Goal: Task Accomplishment & Management: Use online tool/utility

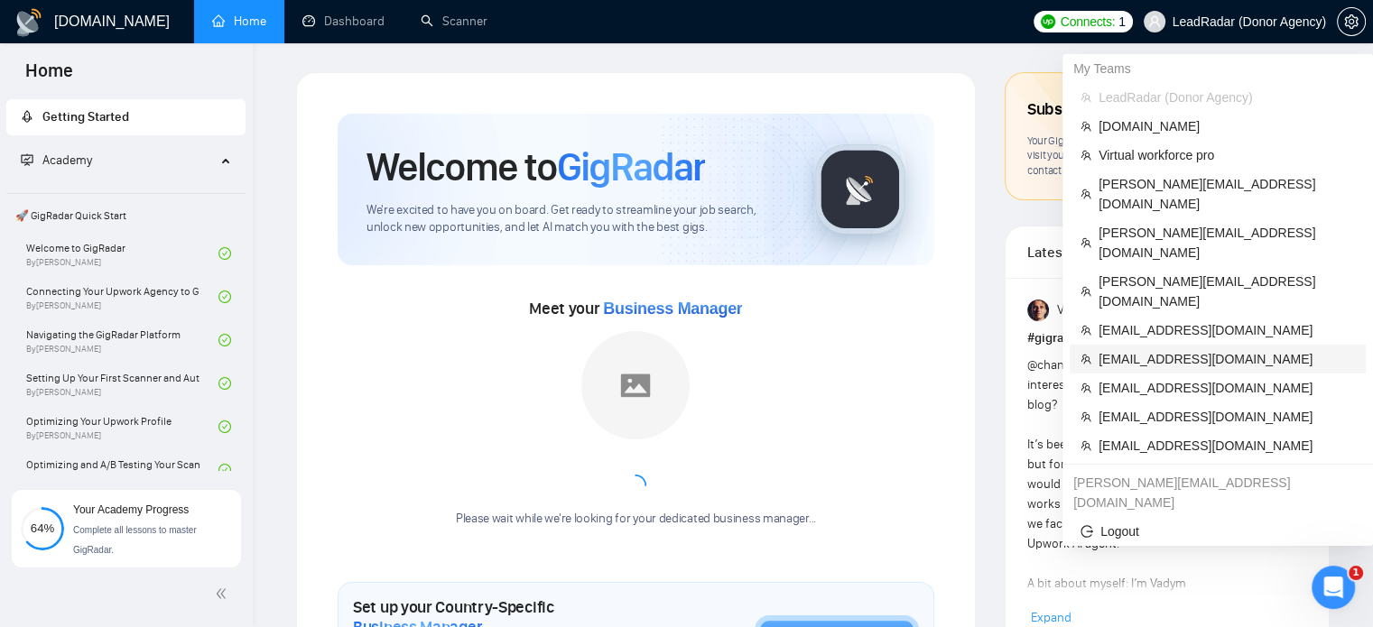
click at [1156, 349] on span "[EMAIL_ADDRESS][DOMAIN_NAME]" at bounding box center [1227, 359] width 256 height 20
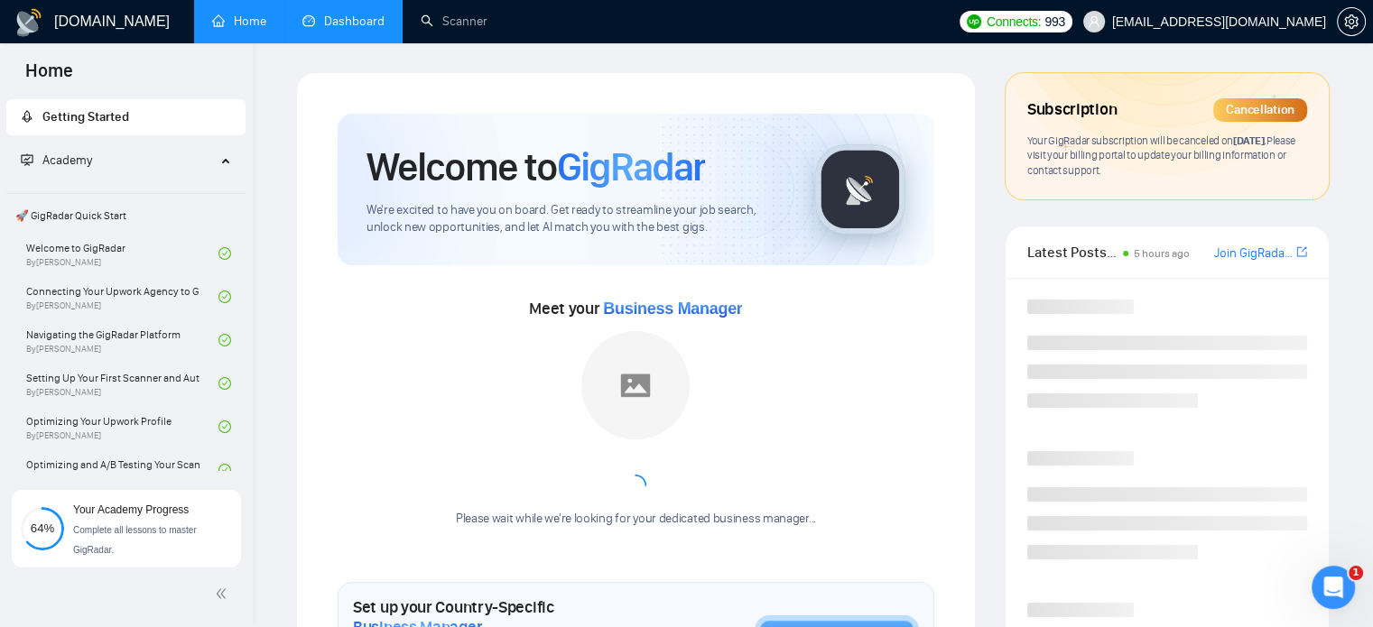
click at [359, 14] on link "Dashboard" at bounding box center [343, 21] width 82 height 15
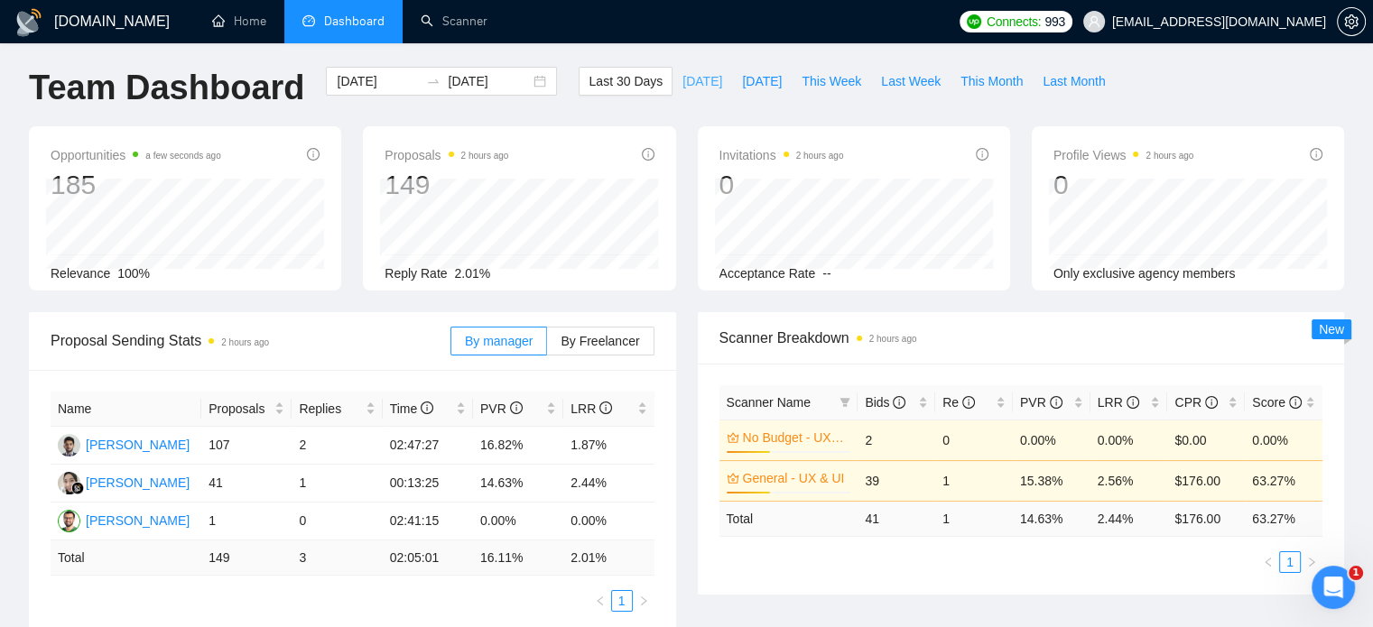
scroll to position [6, 0]
click at [1047, 78] on span "Last Month" at bounding box center [1074, 80] width 62 height 20
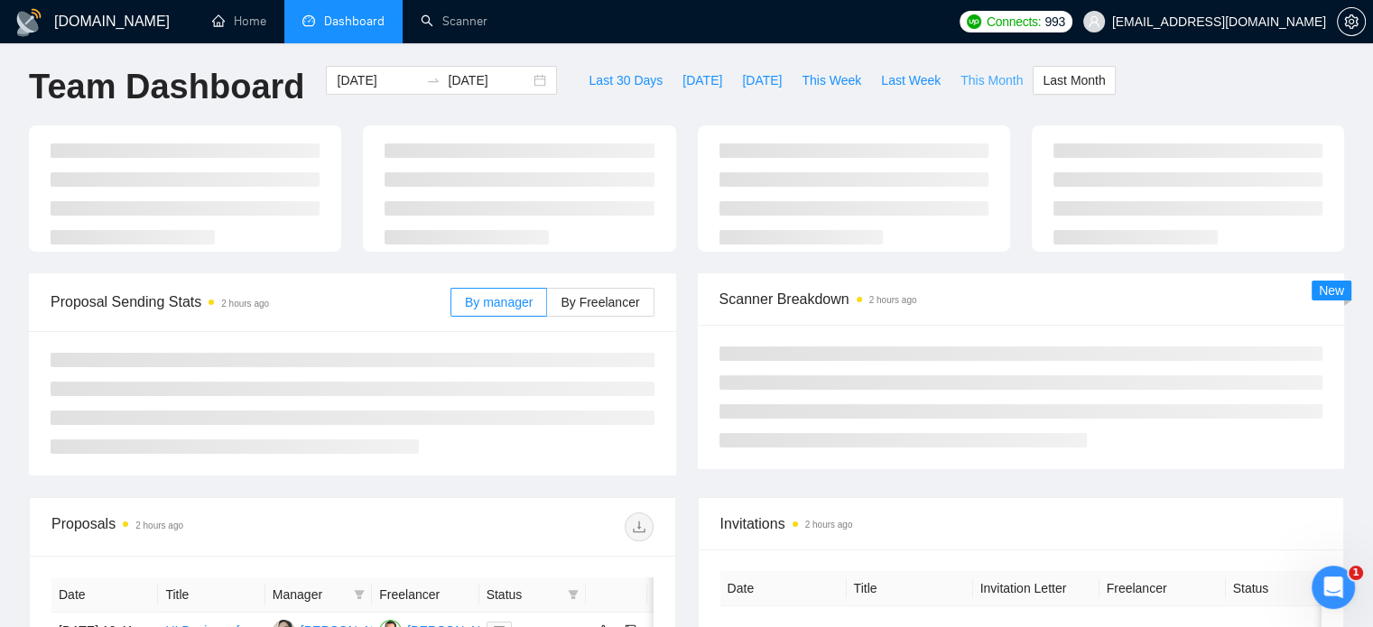
type input "[DATE]"
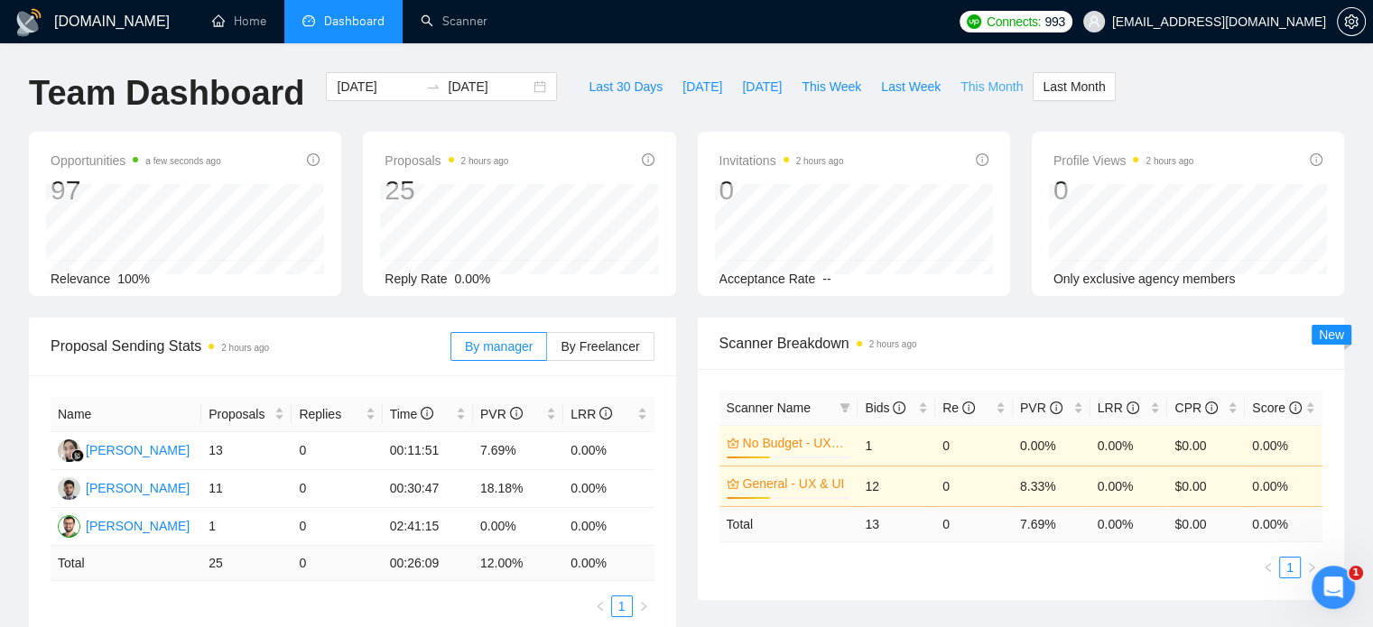
click at [973, 82] on span "This Month" at bounding box center [992, 87] width 62 height 20
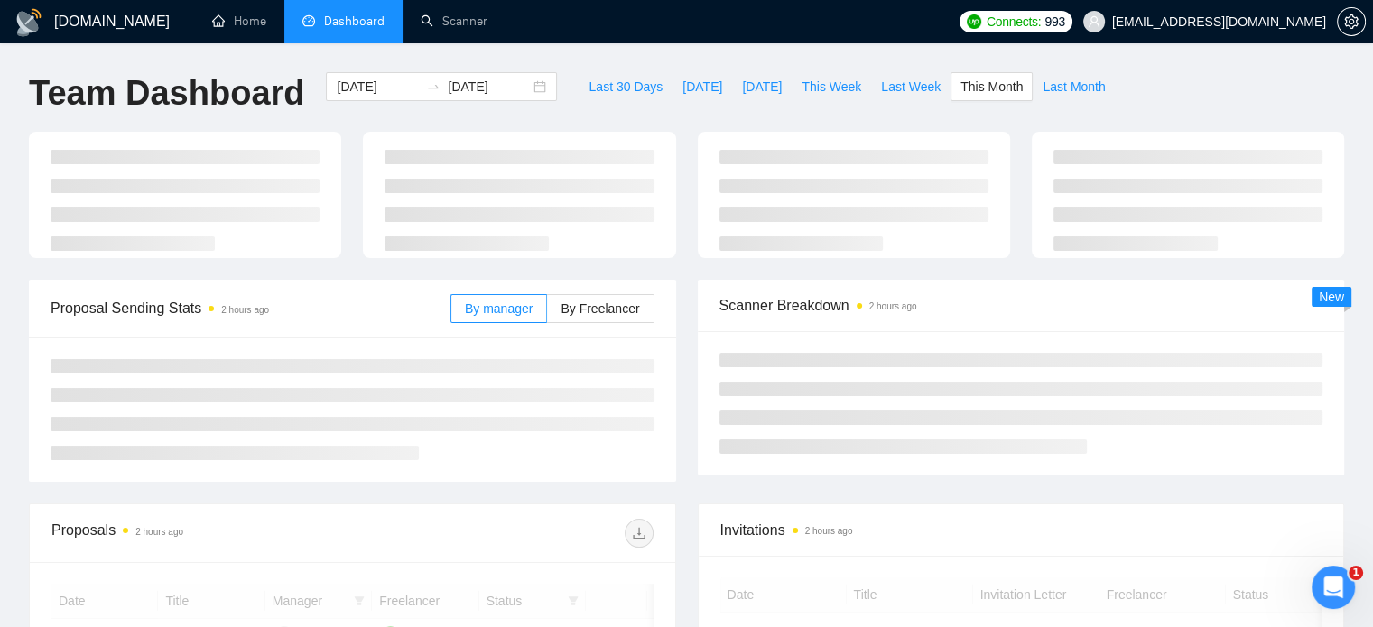
type input "[DATE]"
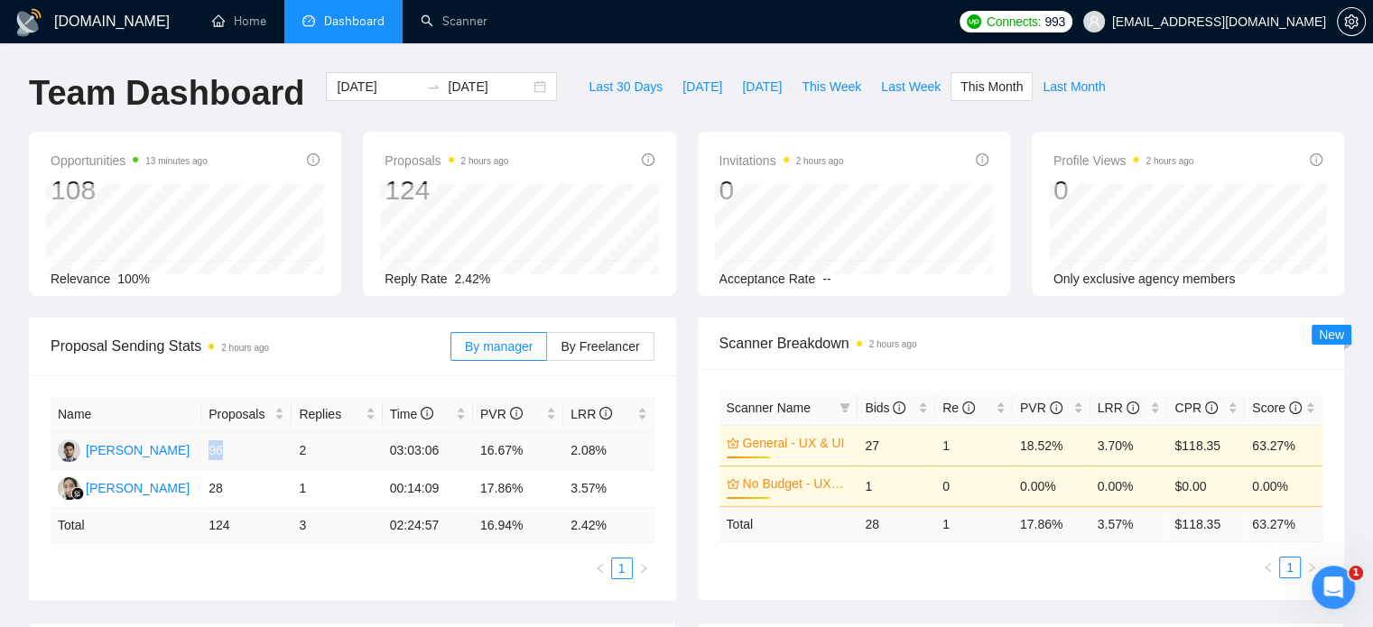
drag, startPoint x: 218, startPoint y: 452, endPoint x: 217, endPoint y: 478, distance: 25.3
click at [222, 452] on td "96" at bounding box center [246, 451] width 90 height 38
click at [439, 14] on link "Scanner" at bounding box center [454, 21] width 67 height 15
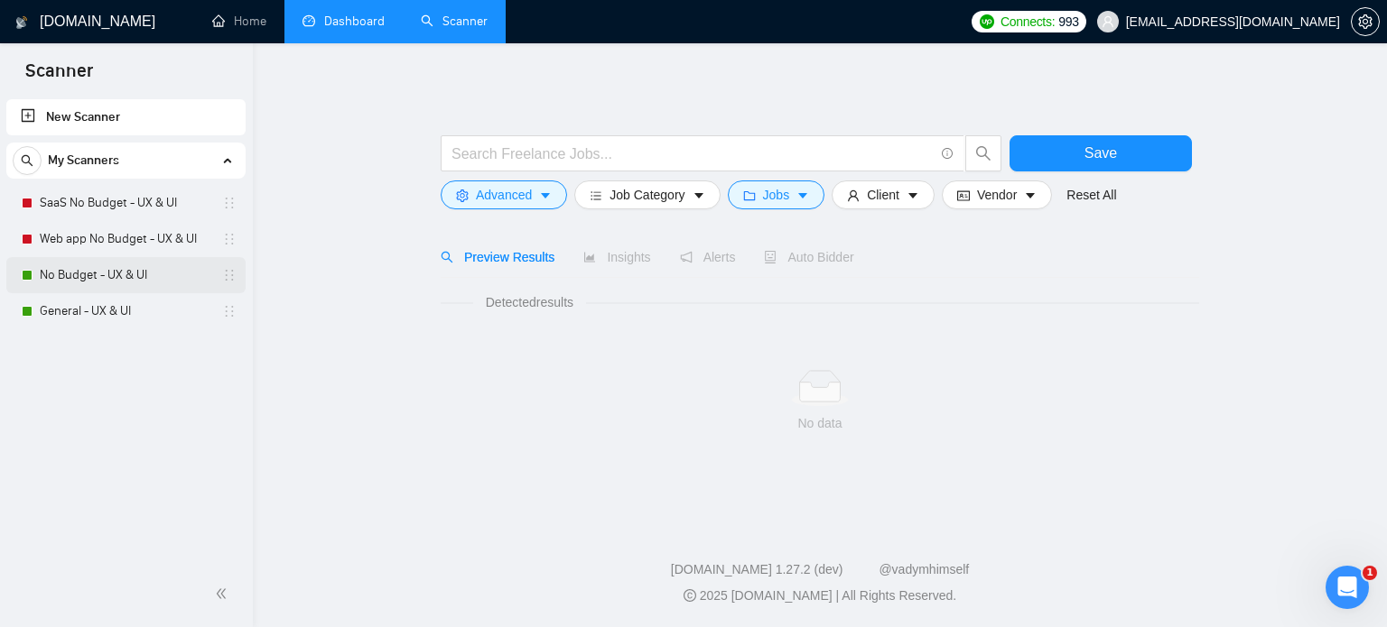
click at [99, 273] on link "No Budget - UX & UI" at bounding box center [126, 275] width 172 height 36
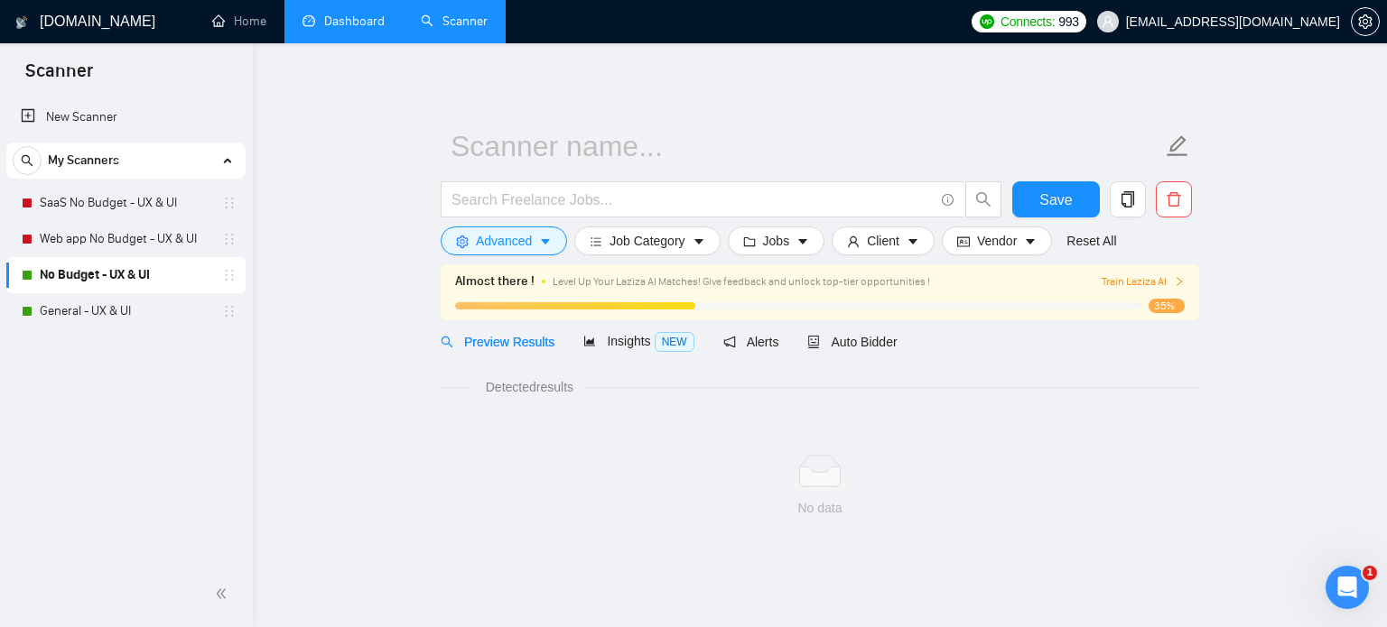
drag, startPoint x: 98, startPoint y: 312, endPoint x: 455, endPoint y: 295, distance: 357.9
click at [98, 312] on link "General - UX & UI" at bounding box center [126, 311] width 172 height 36
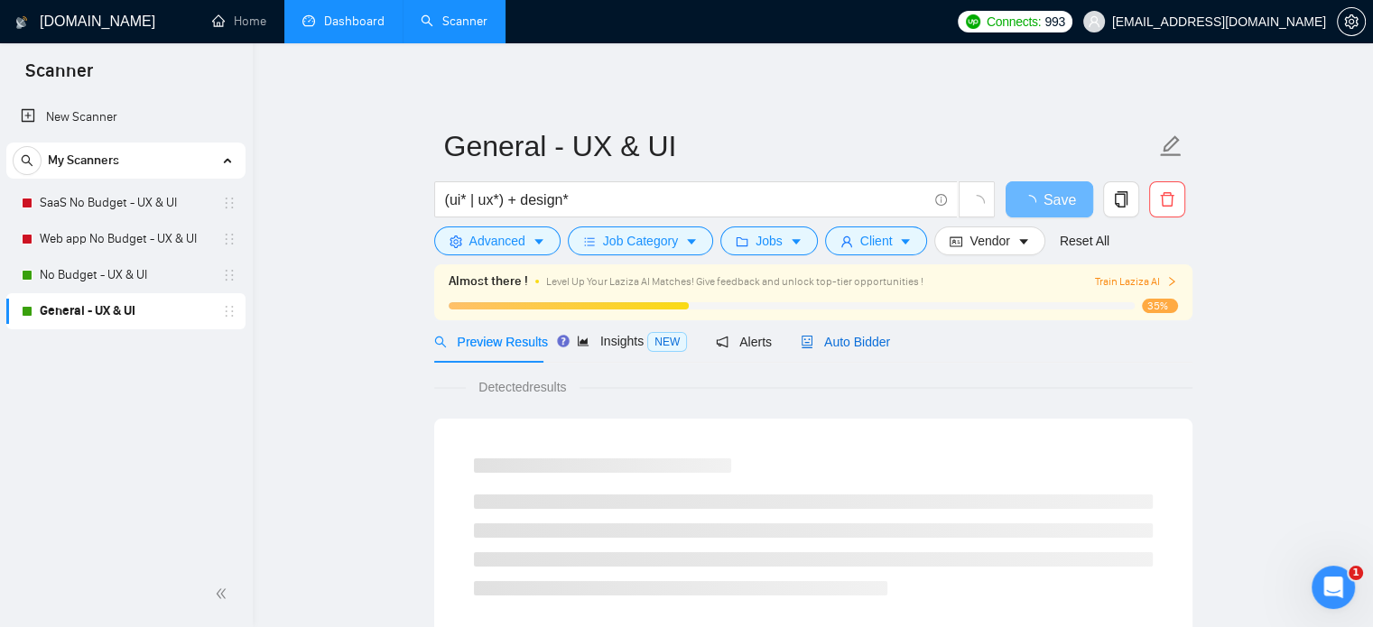
click at [859, 339] on span "Auto Bidder" at bounding box center [845, 342] width 89 height 14
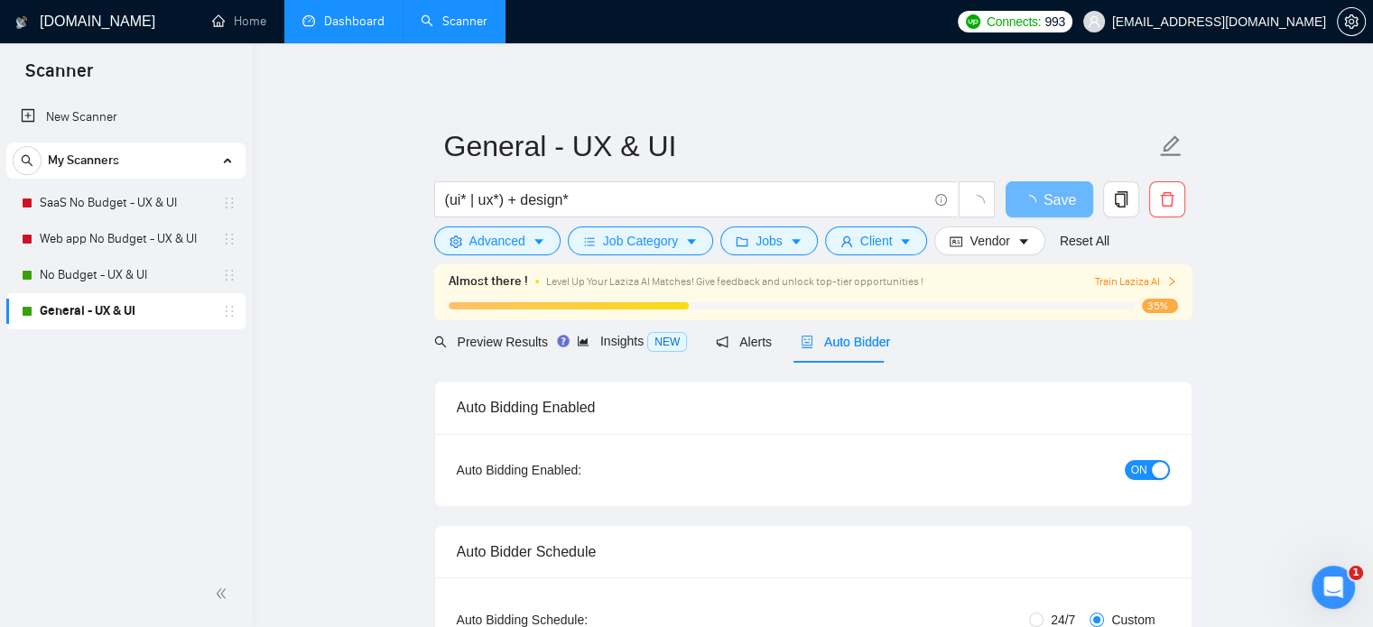
radio input "false"
radio input "true"
checkbox input "true"
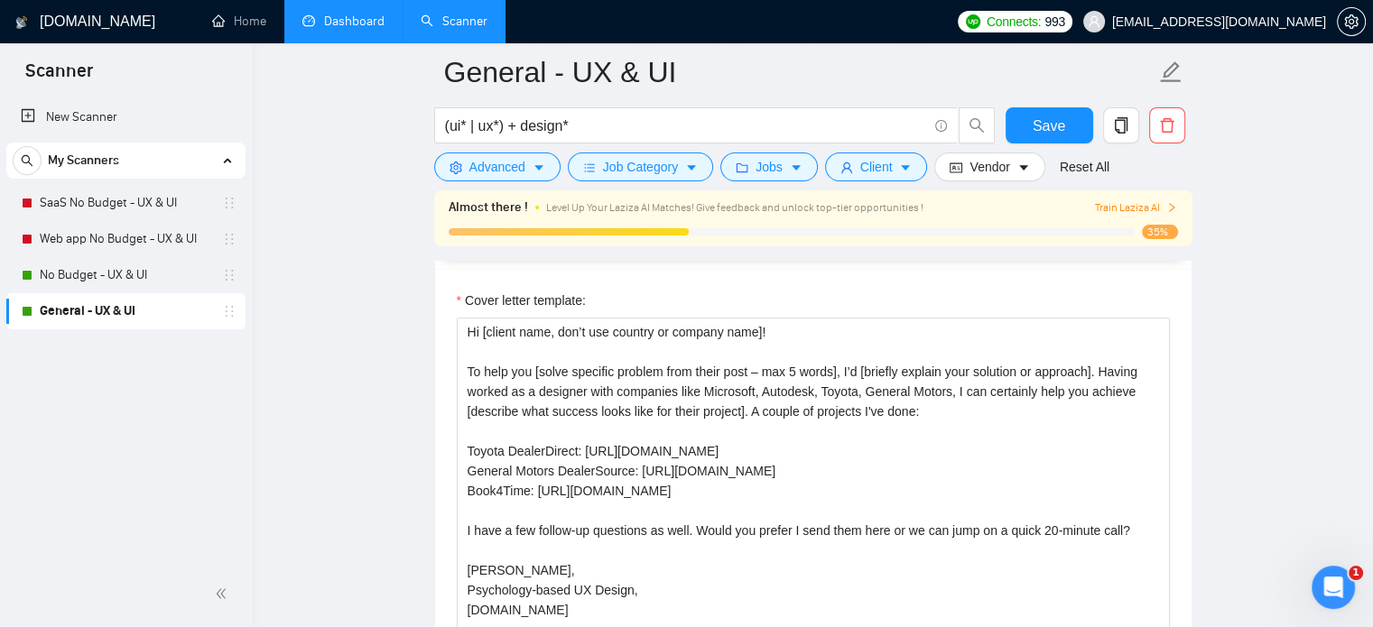
scroll to position [2282, 0]
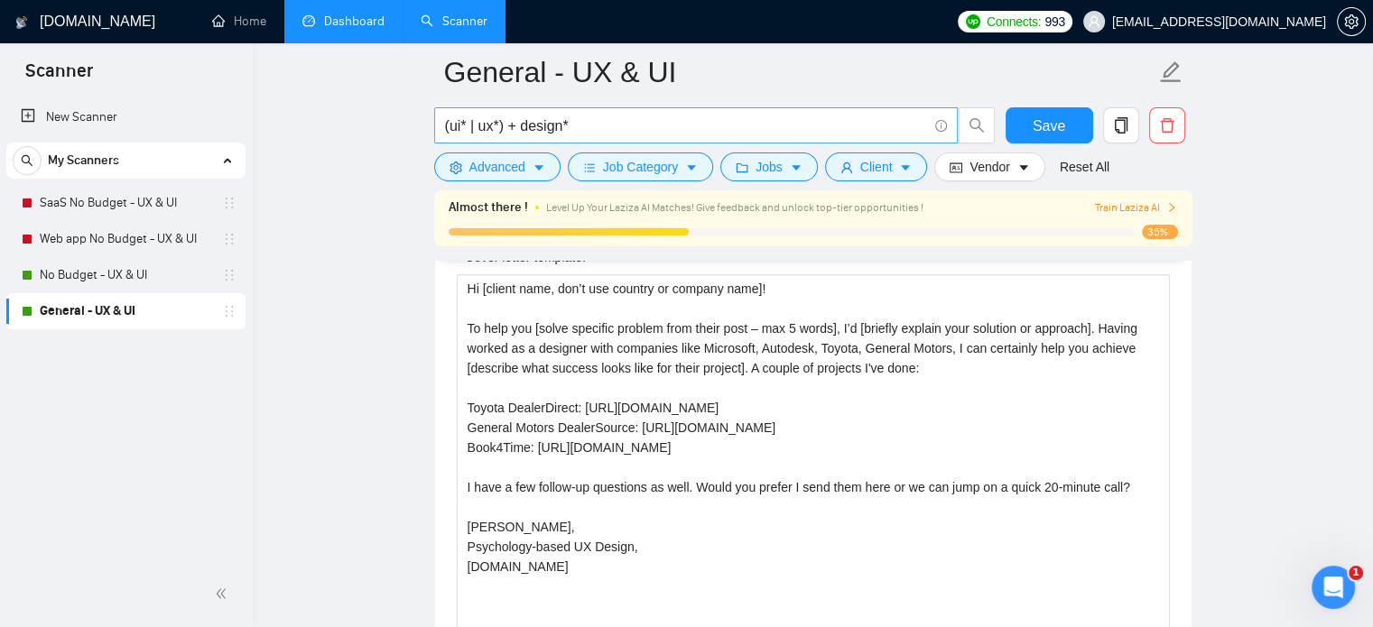
click at [672, 112] on span "(ui* | ux*) + design*" at bounding box center [696, 125] width 524 height 36
